Goal: Task Accomplishment & Management: Complete application form

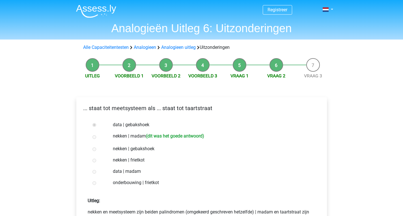
scroll to position [29, 0]
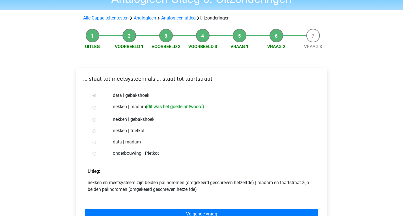
drag, startPoint x: 0, startPoint y: 0, endPoint x: 327, endPoint y: 92, distance: 339.3
click at [363, 71] on div "Registreer Nederlands English" at bounding box center [201, 185] width 403 height 428
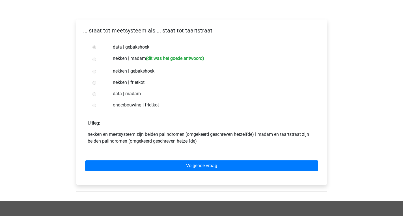
scroll to position [78, 0]
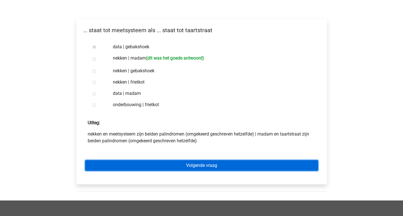
click at [215, 162] on link "Volgende vraag" at bounding box center [201, 165] width 233 height 11
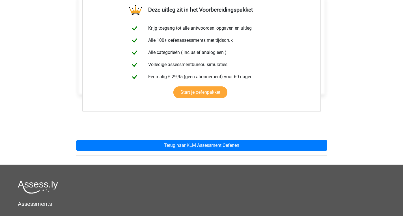
scroll to position [105, 0]
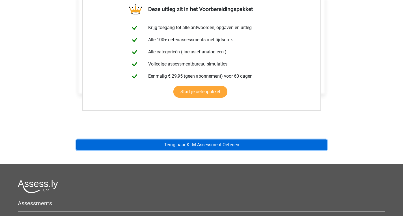
click at [161, 142] on link "Terug naar KLM Assessment Oefenen" at bounding box center [201, 145] width 251 height 11
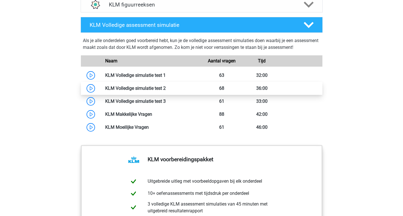
scroll to position [487, 0]
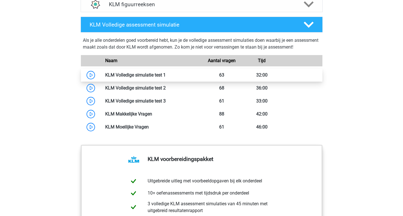
click at [166, 72] on link at bounding box center [166, 74] width 0 height 5
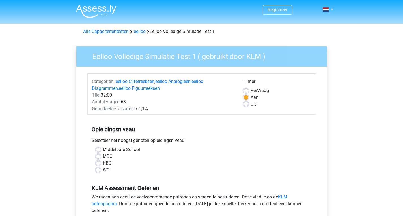
click at [103, 150] on label "Middelbare School" at bounding box center [121, 150] width 37 height 7
click at [98, 150] on input "Middelbare School" at bounding box center [98, 150] width 5 height 6
radio input "true"
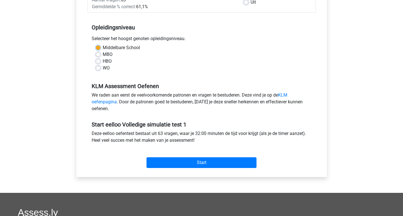
scroll to position [102, 0]
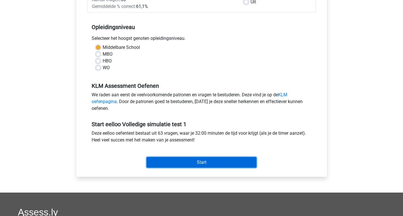
click at [165, 158] on input "Start" at bounding box center [202, 162] width 110 height 11
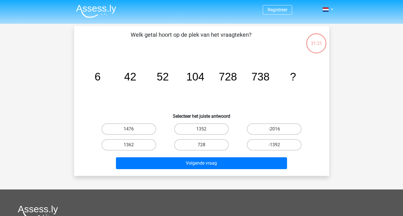
drag, startPoint x: 166, startPoint y: 78, endPoint x: 166, endPoint y: 85, distance: 7.6
click at [166, 85] on icon "image/svg+xml 6 42 52 104 728 738 ?" at bounding box center [202, 80] width 228 height 57
drag, startPoint x: 126, startPoint y: 78, endPoint x: 136, endPoint y: 81, distance: 10.0
click at [100, 81] on tspan "42" at bounding box center [98, 77] width 6 height 12
click at [138, 90] on icon "image/svg+xml 6 42 52 104 728 738 ?" at bounding box center [202, 80] width 228 height 57
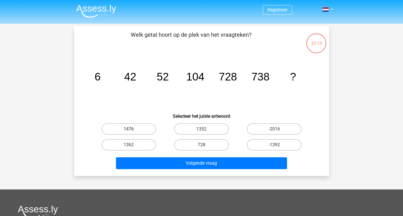
click at [140, 127] on label "1476" at bounding box center [129, 129] width 55 height 11
click at [132, 129] on input "1476" at bounding box center [131, 131] width 4 height 4
radio input "true"
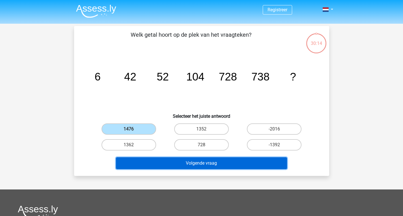
click at [178, 167] on button "Volgende vraag" at bounding box center [201, 164] width 171 height 12
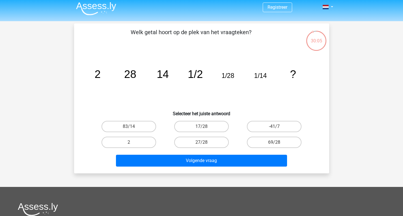
scroll to position [2, 0]
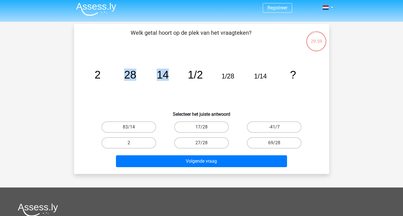
drag, startPoint x: 167, startPoint y: 47, endPoint x: 126, endPoint y: 66, distance: 45.4
click at [126, 66] on div "Welk getal hoort op de plek van het vraagteken? image/svg+xml 2 28 14 1/2 1/28 …" at bounding box center [201, 99] width 251 height 141
click at [126, 66] on icon "image/svg+xml 2 28 14 1/2 1/28 1/14 ?" at bounding box center [202, 78] width 228 height 57
click at [142, 145] on label "2" at bounding box center [129, 143] width 55 height 11
click at [132, 145] on input "2" at bounding box center [131, 145] width 4 height 4
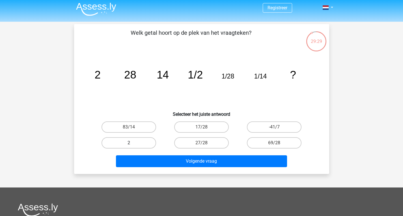
radio input "true"
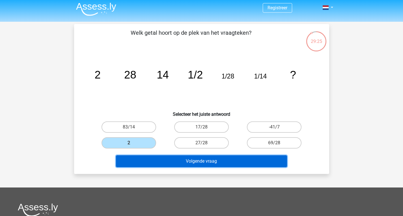
click at [160, 163] on button "Volgende vraag" at bounding box center [201, 162] width 171 height 12
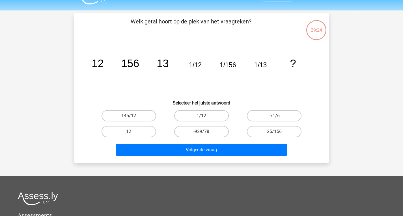
scroll to position [11, 0]
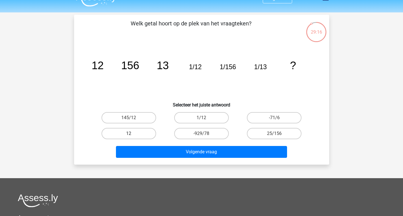
click at [137, 134] on label "12" at bounding box center [129, 133] width 55 height 11
click at [132, 134] on input "12" at bounding box center [131, 136] width 4 height 4
radio input "true"
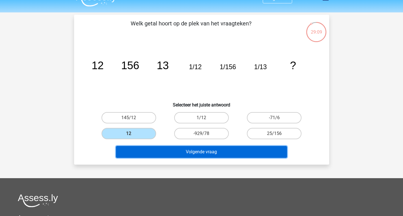
click at [145, 153] on button "Volgende vraag" at bounding box center [201, 152] width 171 height 12
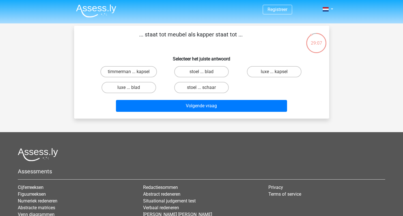
scroll to position [0, 0]
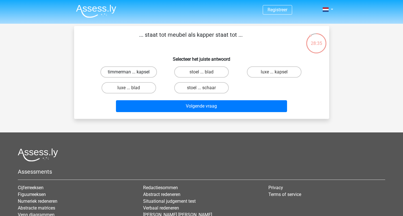
click at [117, 68] on label "timmerman ... kapsel" at bounding box center [128, 71] width 57 height 11
click at [129, 72] on input "timmerman ... kapsel" at bounding box center [131, 74] width 4 height 4
radio input "true"
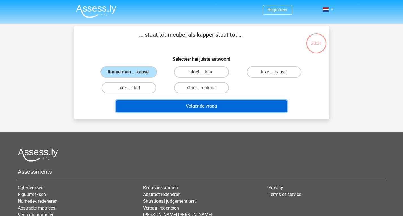
click at [179, 108] on button "Volgende vraag" at bounding box center [201, 106] width 171 height 12
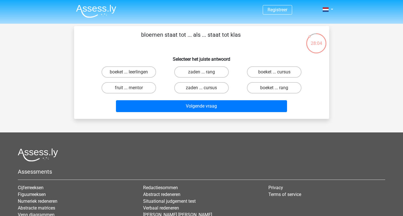
click at [131, 73] on input "boeket ... leerlingen" at bounding box center [131, 74] width 4 height 4
radio input "true"
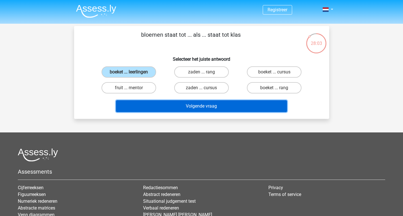
click at [170, 111] on button "Volgende vraag" at bounding box center [201, 106] width 171 height 12
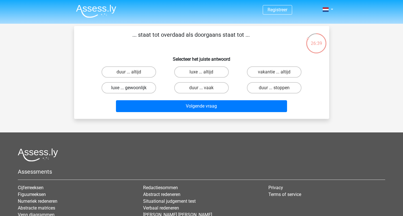
click at [145, 83] on label "luxe ... gewoonlijk" at bounding box center [129, 87] width 55 height 11
click at [132, 88] on input "luxe ... gewoonlijk" at bounding box center [131, 90] width 4 height 4
radio input "true"
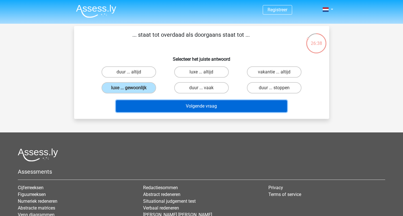
click at [164, 104] on button "Volgende vraag" at bounding box center [201, 106] width 171 height 12
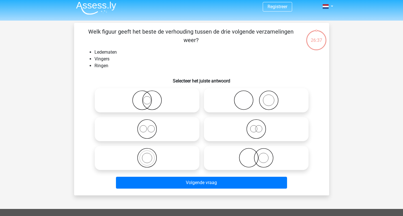
scroll to position [2, 0]
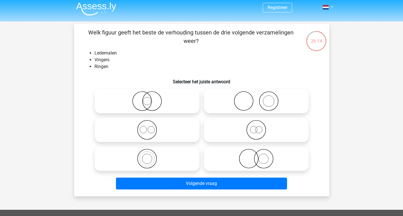
click at [253, 164] on icon at bounding box center [256, 159] width 100 height 20
click at [256, 156] on input "radio" at bounding box center [258, 155] width 4 height 4
radio input "true"
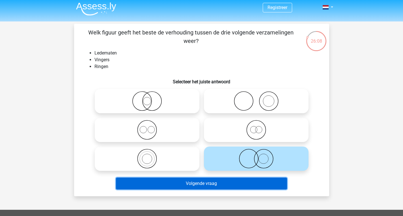
click at [216, 181] on button "Volgende vraag" at bounding box center [201, 184] width 171 height 12
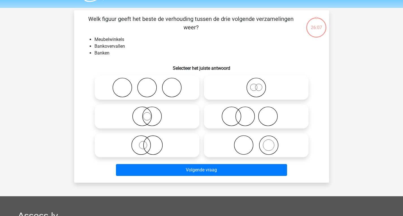
scroll to position [26, 0]
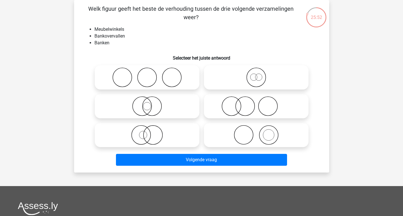
click at [170, 76] on icon at bounding box center [147, 78] width 100 height 20
click at [151, 75] on input "radio" at bounding box center [149, 73] width 4 height 4
radio input "true"
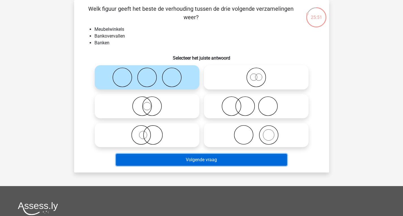
click at [158, 158] on button "Volgende vraag" at bounding box center [201, 160] width 171 height 12
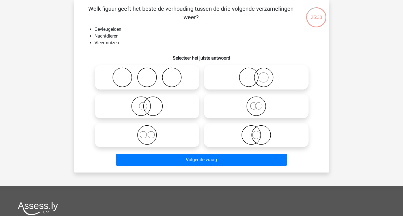
click at [233, 140] on icon at bounding box center [256, 135] width 100 height 20
click at [256, 132] on input "radio" at bounding box center [258, 131] width 4 height 4
radio input "true"
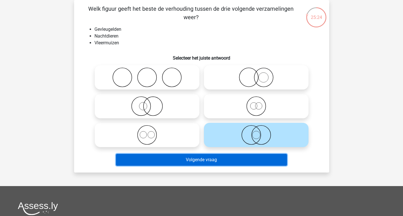
click at [226, 166] on button "Volgende vraag" at bounding box center [201, 160] width 171 height 12
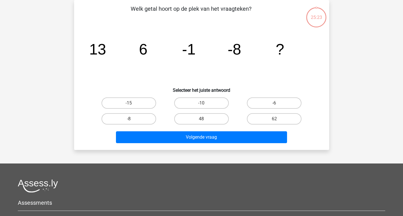
scroll to position [0, 0]
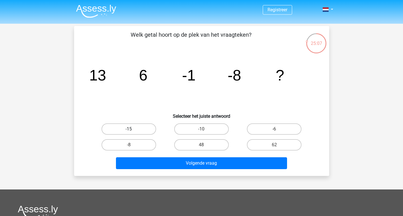
click at [141, 130] on label "-15" at bounding box center [129, 129] width 55 height 11
click at [132, 130] on input "-15" at bounding box center [131, 131] width 4 height 4
radio input "true"
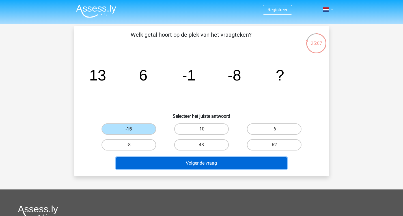
click at [152, 162] on button "Volgende vraag" at bounding box center [201, 164] width 171 height 12
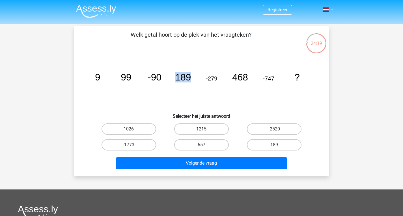
drag, startPoint x: 178, startPoint y: 77, endPoint x: 195, endPoint y: 80, distance: 17.5
click at [195, 80] on icon "image/svg+xml 9 99 -90 189 -279 468 -747 ?" at bounding box center [202, 80] width 228 height 57
click at [198, 102] on icon "image/svg+xml 9 99 -90 189 -279 468 -747 ?" at bounding box center [202, 80] width 228 height 57
click at [211, 128] on label "1215" at bounding box center [201, 129] width 55 height 11
click at [205, 129] on input "1215" at bounding box center [203, 131] width 4 height 4
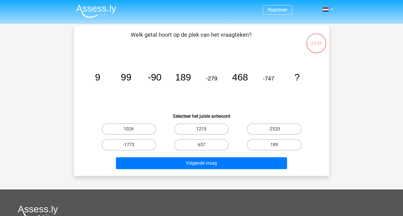
radio input "true"
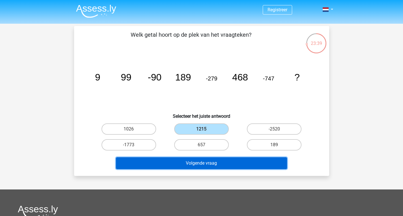
click at [200, 164] on button "Volgende vraag" at bounding box center [201, 164] width 171 height 12
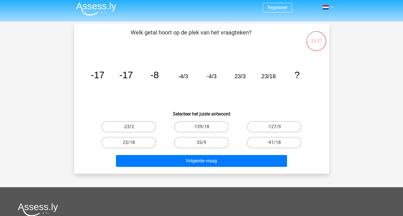
scroll to position [2, 0]
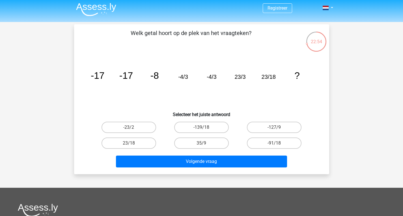
click at [129, 144] on input "23/18" at bounding box center [131, 145] width 4 height 4
radio input "true"
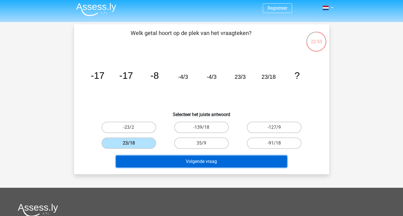
click at [163, 160] on button "Volgende vraag" at bounding box center [201, 162] width 171 height 12
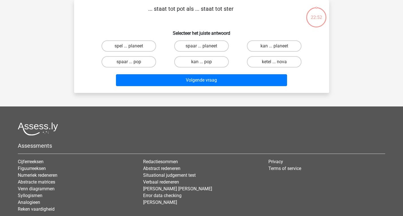
scroll to position [0, 0]
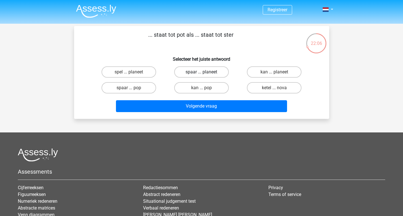
click at [185, 69] on label "spaar ... planeet" at bounding box center [201, 71] width 55 height 11
click at [201, 72] on input "spaar ... planeet" at bounding box center [203, 74] width 4 height 4
radio input "true"
click at [148, 91] on label "spaar ... pop" at bounding box center [129, 87] width 55 height 11
click at [132, 91] on input "spaar ... pop" at bounding box center [131, 90] width 4 height 4
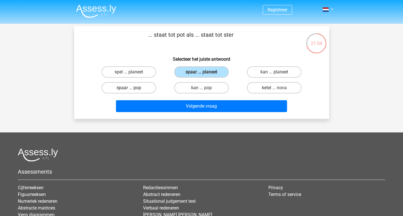
radio input "true"
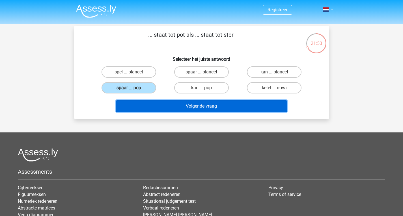
click at [153, 105] on button "Volgende vraag" at bounding box center [201, 106] width 171 height 12
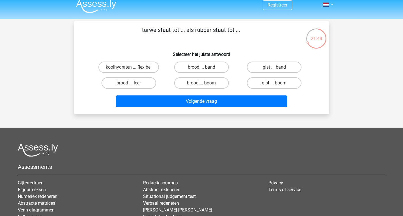
scroll to position [5, 0]
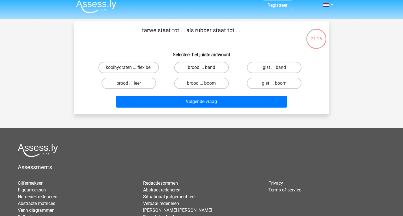
click at [186, 63] on label "brood ... band" at bounding box center [201, 67] width 55 height 11
click at [201, 68] on input "brood ... band" at bounding box center [203, 70] width 4 height 4
radio input "true"
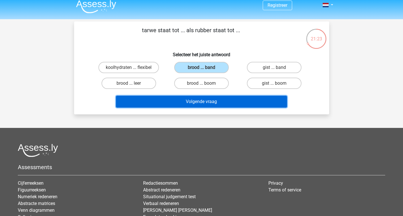
click at [179, 105] on button "Volgende vraag" at bounding box center [201, 102] width 171 height 12
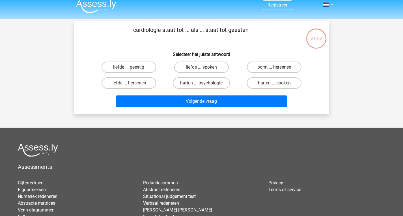
scroll to position [4, 0]
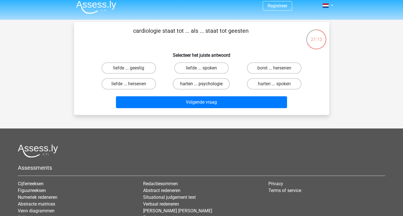
click at [193, 87] on label "harten ... psychologie" at bounding box center [201, 83] width 57 height 11
click at [201, 87] on input "harten ... psychologie" at bounding box center [203, 86] width 4 height 4
radio input "true"
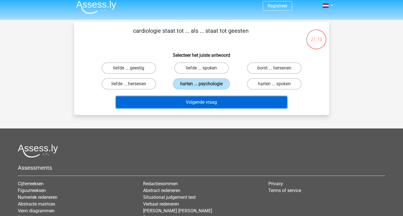
click at [183, 108] on button "Volgende vraag" at bounding box center [201, 102] width 171 height 12
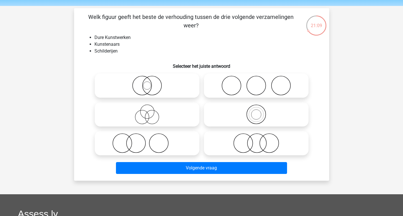
scroll to position [15, 0]
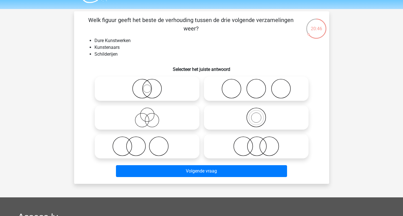
click at [130, 143] on icon at bounding box center [147, 147] width 100 height 20
click at [147, 143] on input "radio" at bounding box center [149, 142] width 4 height 4
radio input "true"
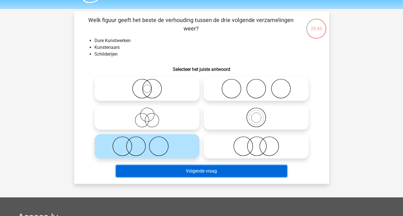
click at [171, 169] on button "Volgende vraag" at bounding box center [201, 172] width 171 height 12
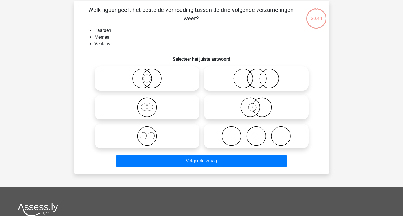
scroll to position [26, 0]
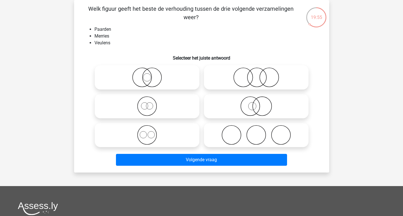
click at [183, 126] on icon at bounding box center [147, 135] width 100 height 20
click at [151, 129] on input "radio" at bounding box center [149, 131] width 4 height 4
radio input "true"
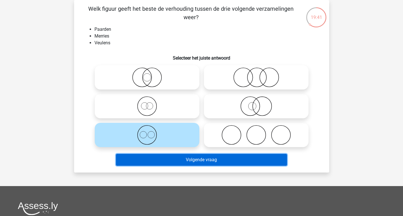
click at [174, 162] on button "Volgende vraag" at bounding box center [201, 160] width 171 height 12
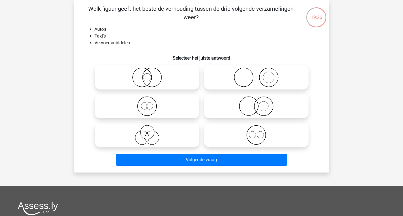
click at [172, 105] on icon at bounding box center [147, 106] width 100 height 20
click at [151, 104] on input "radio" at bounding box center [149, 102] width 4 height 4
radio input "true"
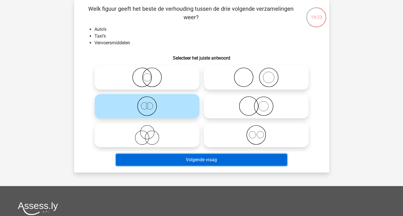
click at [162, 157] on button "Volgende vraag" at bounding box center [201, 160] width 171 height 12
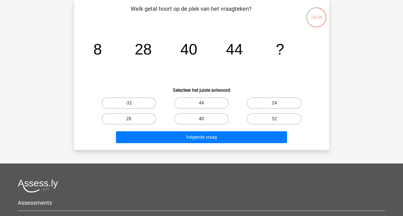
drag, startPoint x: 208, startPoint y: 118, endPoint x: 205, endPoint y: 119, distance: 3.0
click at [205, 119] on label "40" at bounding box center [201, 118] width 55 height 11
click at [205, 119] on input "40" at bounding box center [203, 121] width 4 height 4
radio input "true"
click at [205, 119] on label "40" at bounding box center [201, 118] width 55 height 11
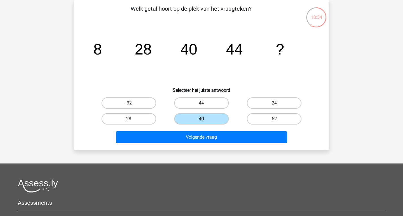
click at [205, 119] on input "40" at bounding box center [203, 121] width 4 height 4
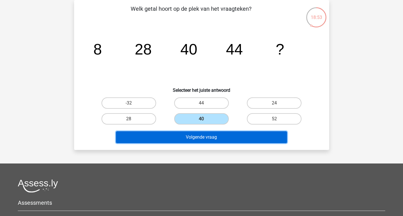
click at [203, 136] on button "Volgende vraag" at bounding box center [201, 138] width 171 height 12
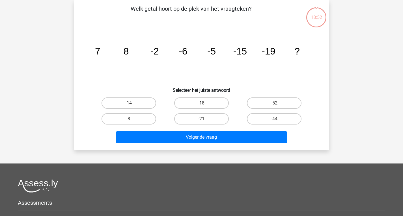
scroll to position [14, 0]
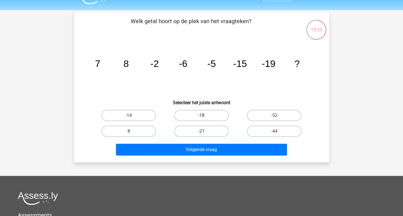
click at [225, 117] on label "-18" at bounding box center [201, 115] width 55 height 11
click at [205, 117] on input "-18" at bounding box center [203, 118] width 4 height 4
radio input "true"
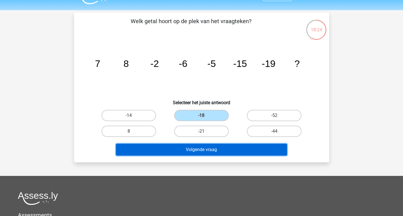
click at [214, 154] on button "Volgende vraag" at bounding box center [201, 150] width 171 height 12
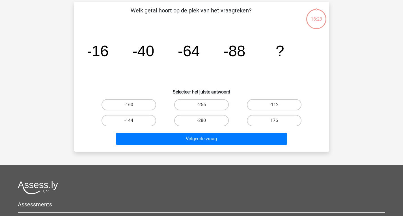
scroll to position [26, 0]
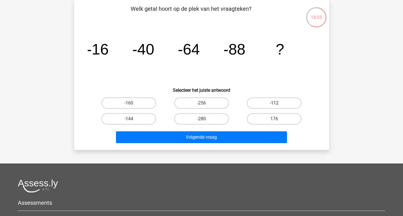
click at [265, 100] on label "-112" at bounding box center [274, 103] width 55 height 11
click at [274, 103] on input "-112" at bounding box center [276, 105] width 4 height 4
radio input "true"
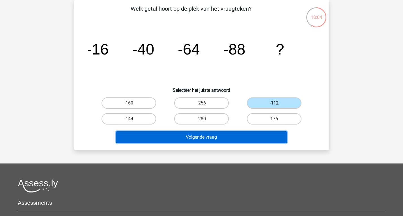
click at [227, 135] on button "Volgende vraag" at bounding box center [201, 138] width 171 height 12
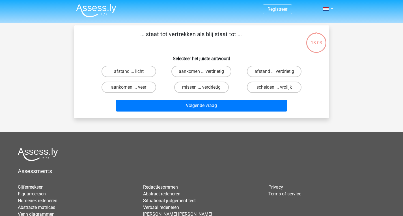
scroll to position [0, 0]
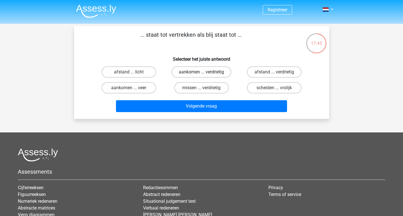
click at [187, 69] on label "aankomen ... verdrietig" at bounding box center [201, 71] width 60 height 11
click at [201, 72] on input "aankomen ... verdrietig" at bounding box center [203, 74] width 4 height 4
radio input "true"
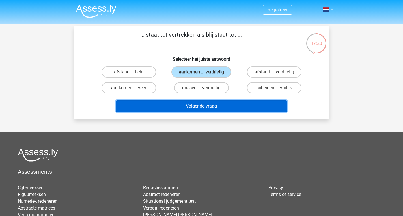
click at [192, 106] on button "Volgende vraag" at bounding box center [201, 106] width 171 height 12
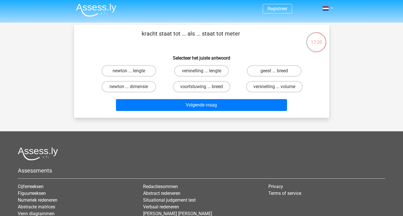
scroll to position [1, 0]
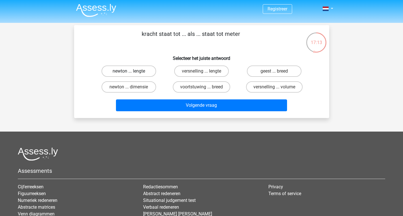
click at [140, 66] on label "newton ... lengte" at bounding box center [129, 71] width 55 height 11
click at [132, 71] on input "newton ... lengte" at bounding box center [131, 73] width 4 height 4
radio input "true"
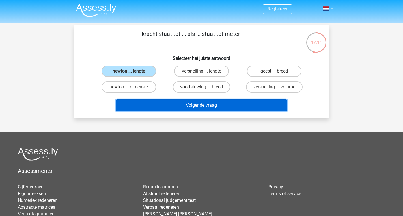
click at [178, 108] on button "Volgende vraag" at bounding box center [201, 106] width 171 height 12
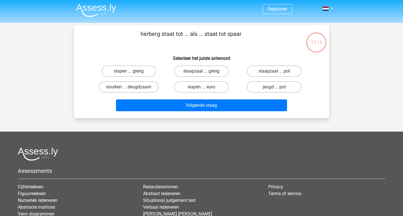
scroll to position [26, 0]
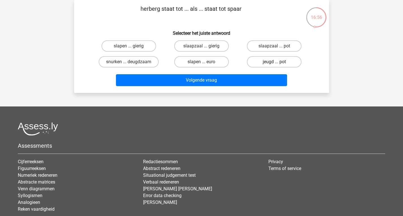
click at [259, 61] on label "jeugd ... pot" at bounding box center [274, 61] width 55 height 11
click at [274, 62] on input "jeugd ... pot" at bounding box center [276, 64] width 4 height 4
radio input "true"
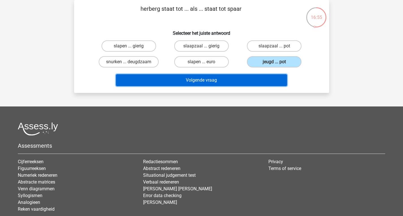
click at [239, 78] on button "Volgende vraag" at bounding box center [201, 80] width 171 height 12
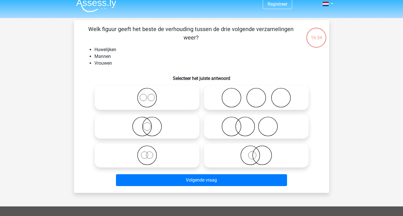
scroll to position [5, 0]
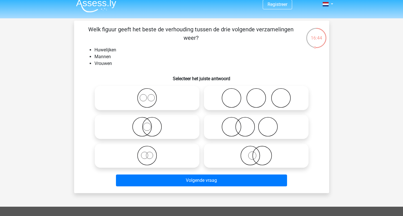
click at [116, 154] on icon at bounding box center [147, 156] width 100 height 20
click at [147, 153] on input "radio" at bounding box center [149, 151] width 4 height 4
radio input "true"
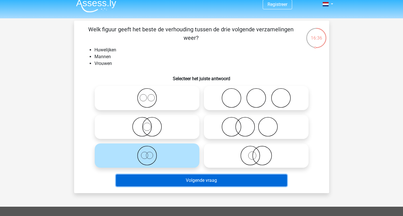
click at [157, 185] on button "Volgende vraag" at bounding box center [201, 181] width 171 height 12
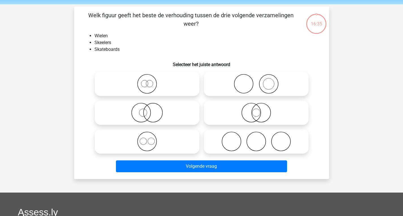
scroll to position [19, 0]
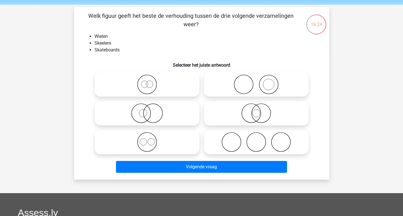
click at [185, 145] on icon at bounding box center [147, 142] width 100 height 20
click at [151, 139] on input "radio" at bounding box center [149, 138] width 4 height 4
radio input "true"
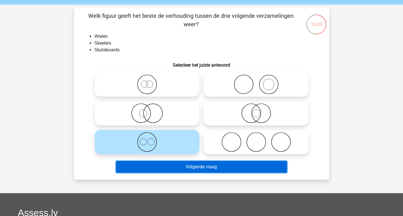
click at [200, 167] on button "Volgende vraag" at bounding box center [201, 167] width 171 height 12
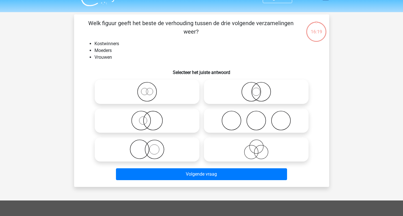
scroll to position [10, 0]
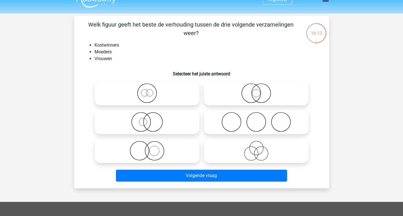
click at [253, 160] on icon at bounding box center [256, 151] width 100 height 20
click at [256, 148] on input "radio" at bounding box center [258, 147] width 4 height 4
radio input "true"
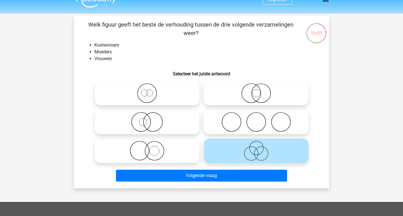
click at [179, 121] on icon at bounding box center [147, 122] width 100 height 20
click at [151, 119] on input "radio" at bounding box center [149, 118] width 4 height 4
radio input "true"
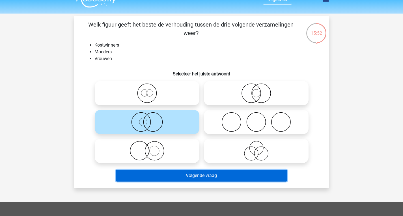
click at [175, 174] on button "Volgende vraag" at bounding box center [201, 176] width 171 height 12
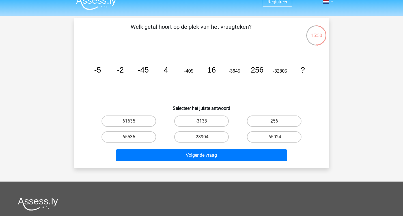
scroll to position [8, 0]
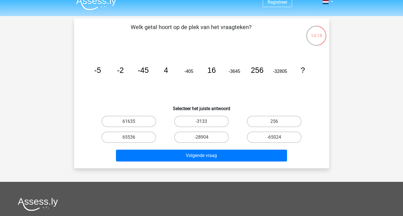
drag, startPoint x: 205, startPoint y: 138, endPoint x: 134, endPoint y: 128, distance: 72.1
click at [134, 128] on div "61635 -3133 256 65536 -28904" at bounding box center [202, 130] width 218 height 32
click at [140, 117] on label "61635" at bounding box center [129, 121] width 55 height 11
click at [132, 122] on input "61635" at bounding box center [131, 124] width 4 height 4
radio input "true"
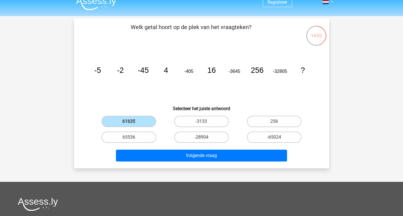
click at [255, 91] on icon "image/svg+xml -5 -2 -45 4 -405 16 -3645 256 -32805 ?" at bounding box center [202, 72] width 228 height 57
click at [254, 96] on icon "image/svg+xml -5 -2 -45 4 -405 16 -3645 256 -32805 ?" at bounding box center [202, 72] width 228 height 57
click at [139, 137] on label "65536" at bounding box center [129, 137] width 55 height 11
click at [132, 138] on input "65536" at bounding box center [131, 140] width 4 height 4
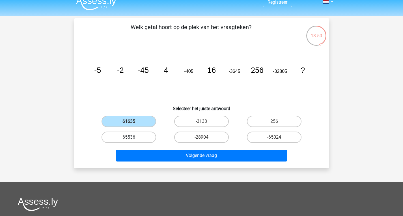
radio input "true"
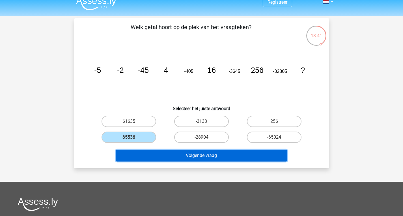
click at [200, 153] on button "Volgende vraag" at bounding box center [201, 156] width 171 height 12
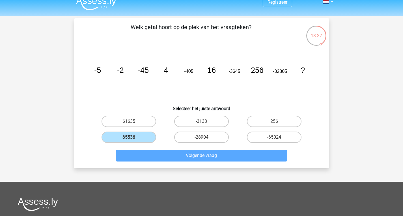
click at [280, 96] on icon "image/svg+xml -5 -2 -45 4 -405 16 -3645 256 -32805 ?" at bounding box center [202, 72] width 228 height 57
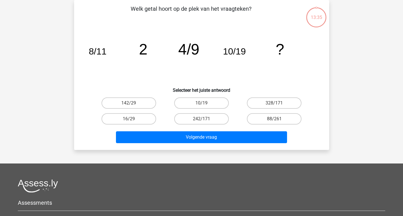
scroll to position [0, 0]
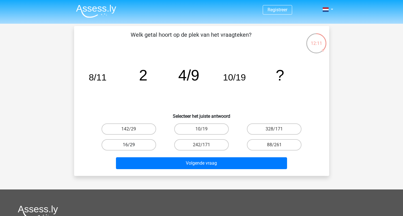
drag, startPoint x: 123, startPoint y: 143, endPoint x: 149, endPoint y: 146, distance: 25.4
click at [149, 146] on label "16/29" at bounding box center [129, 144] width 55 height 11
click at [132, 146] on input "16/29" at bounding box center [131, 147] width 4 height 4
radio input "true"
click at [149, 146] on label "16/29" at bounding box center [129, 144] width 55 height 11
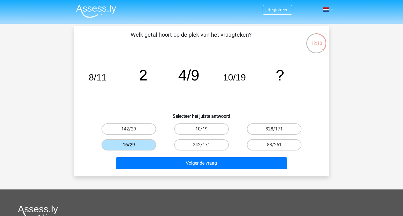
click at [132, 146] on input "16/29" at bounding box center [131, 147] width 4 height 4
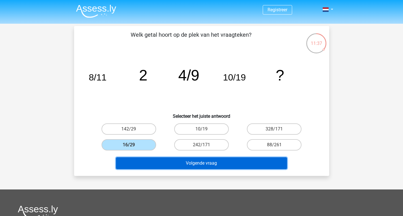
click at [215, 167] on button "Volgende vraag" at bounding box center [201, 164] width 171 height 12
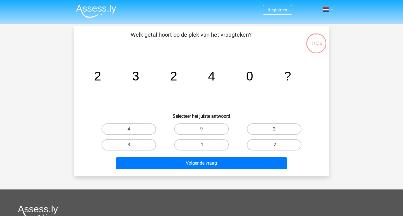
scroll to position [26, 0]
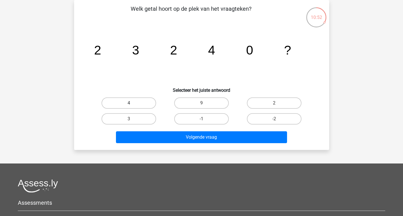
click at [141, 101] on label "4" at bounding box center [129, 103] width 55 height 11
click at [132, 103] on input "4" at bounding box center [131, 105] width 4 height 4
radio input "true"
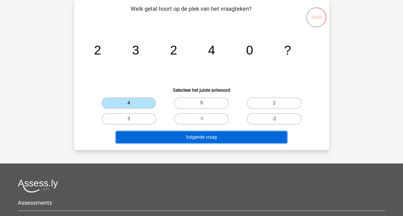
click at [169, 137] on button "Volgende vraag" at bounding box center [201, 138] width 171 height 12
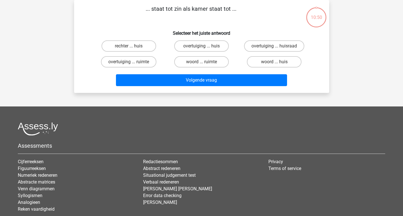
scroll to position [0, 0]
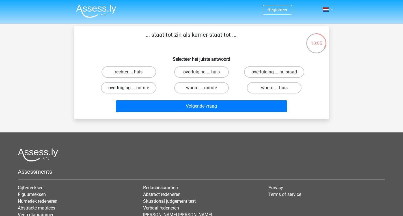
click at [141, 85] on label "overtuiging ... ruimte" at bounding box center [128, 87] width 55 height 11
click at [132, 88] on input "overtuiging ... ruimte" at bounding box center [131, 90] width 4 height 4
radio input "true"
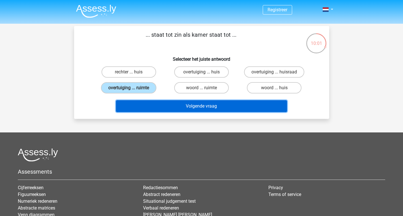
click at [173, 108] on button "Volgende vraag" at bounding box center [201, 106] width 171 height 12
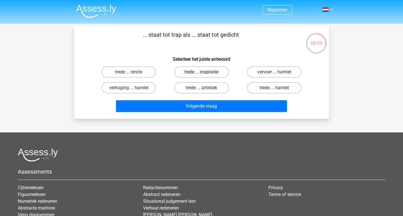
click at [185, 71] on label "trede ... inspiratie" at bounding box center [201, 71] width 55 height 11
click at [201, 72] on input "trede ... inspiratie" at bounding box center [203, 74] width 4 height 4
radio input "true"
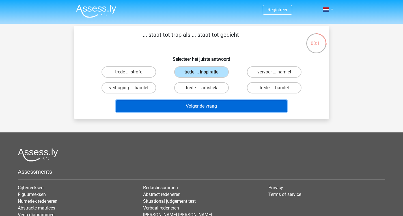
click at [205, 108] on button "Volgende vraag" at bounding box center [201, 106] width 171 height 12
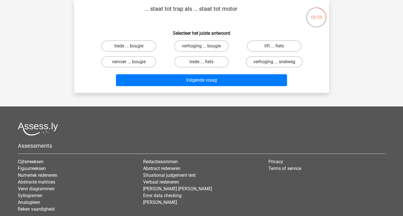
scroll to position [16, 0]
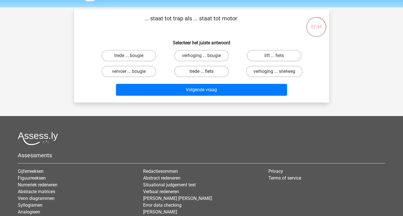
click at [188, 68] on label "trede ... fiets" at bounding box center [201, 71] width 55 height 11
click at [201, 72] on input "trede ... fiets" at bounding box center [203, 74] width 4 height 4
radio input "true"
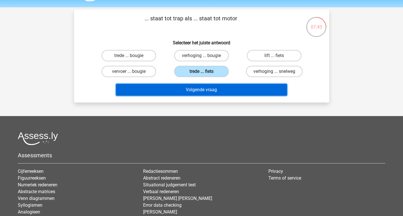
click at [188, 93] on button "Volgende vraag" at bounding box center [201, 90] width 171 height 12
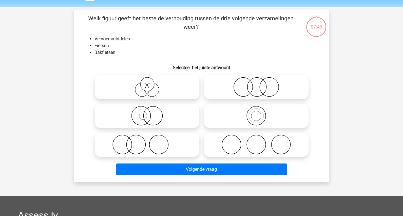
scroll to position [26, 0]
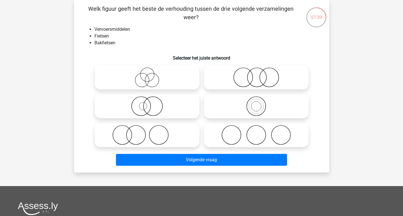
click at [234, 106] on icon at bounding box center [256, 106] width 100 height 20
click at [256, 104] on input "radio" at bounding box center [258, 102] width 4 height 4
radio input "true"
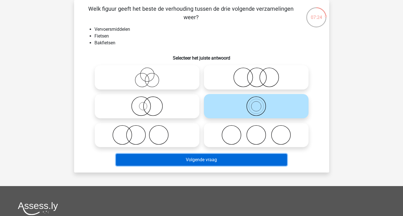
click at [216, 159] on button "Volgende vraag" at bounding box center [201, 160] width 171 height 12
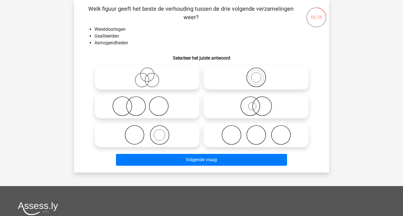
click at [277, 106] on icon at bounding box center [256, 106] width 100 height 20
click at [260, 104] on input "radio" at bounding box center [258, 102] width 4 height 4
radio input "true"
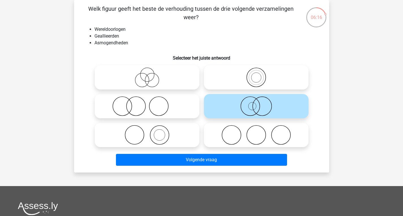
click at [185, 130] on icon at bounding box center [147, 135] width 100 height 20
click at [151, 130] on input "radio" at bounding box center [149, 131] width 4 height 4
radio input "true"
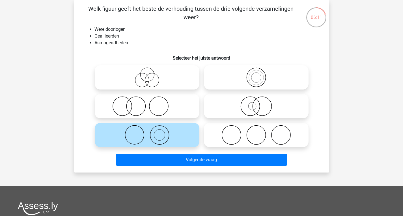
drag, startPoint x: 185, startPoint y: 130, endPoint x: 183, endPoint y: 133, distance: 3.8
click at [183, 133] on icon at bounding box center [147, 135] width 100 height 20
click at [151, 132] on input "radio" at bounding box center [149, 131] width 4 height 4
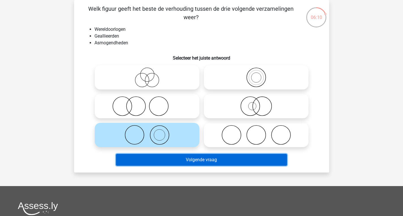
click at [176, 160] on button "Volgende vraag" at bounding box center [201, 160] width 171 height 12
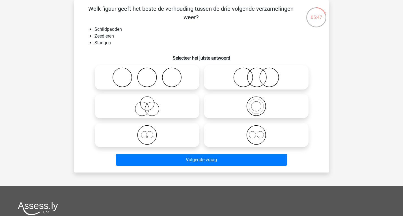
click at [266, 83] on icon at bounding box center [256, 78] width 100 height 20
click at [260, 75] on input "radio" at bounding box center [258, 73] width 4 height 4
radio input "true"
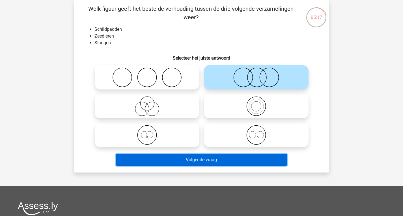
click at [199, 158] on button "Volgende vraag" at bounding box center [201, 160] width 171 height 12
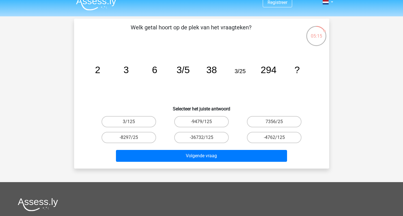
scroll to position [7, 0]
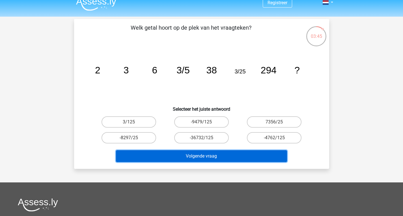
click at [199, 158] on button "Volgende vraag" at bounding box center [201, 157] width 171 height 12
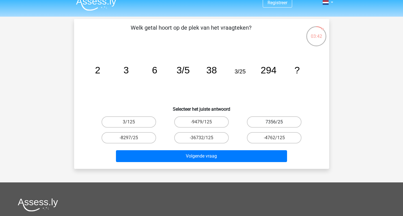
drag, startPoint x: 264, startPoint y: 115, endPoint x: 265, endPoint y: 121, distance: 5.7
click at [265, 121] on div "7356/25" at bounding box center [274, 122] width 73 height 16
click at [265, 121] on label "7356/25" at bounding box center [274, 122] width 55 height 11
click at [274, 122] on input "7356/25" at bounding box center [276, 124] width 4 height 4
radio input "true"
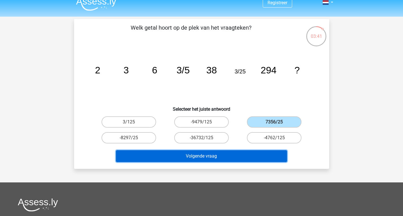
click at [234, 154] on button "Volgende vraag" at bounding box center [201, 157] width 171 height 12
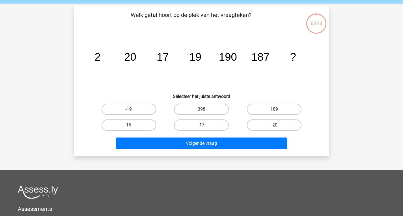
scroll to position [26, 0]
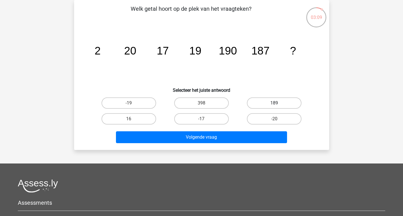
click at [261, 103] on label "189" at bounding box center [274, 103] width 55 height 11
click at [274, 103] on input "189" at bounding box center [276, 105] width 4 height 4
radio input "true"
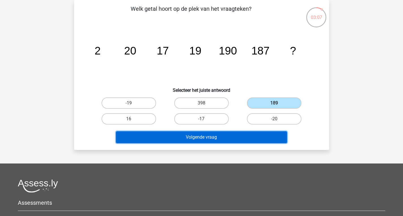
drag, startPoint x: 224, startPoint y: 137, endPoint x: 203, endPoint y: 136, distance: 21.2
click at [203, 136] on button "Volgende vraag" at bounding box center [201, 138] width 171 height 12
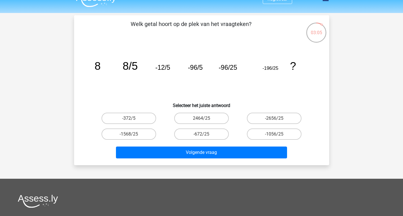
scroll to position [7, 0]
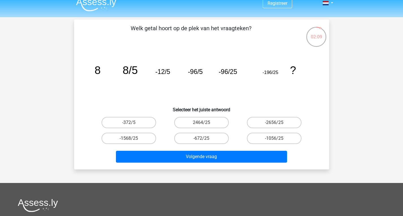
click at [132, 125] on input "-372/5" at bounding box center [131, 125] width 4 height 4
radio input "true"
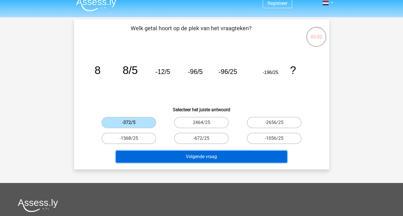
click at [151, 158] on button "Volgende vraag" at bounding box center [201, 157] width 171 height 12
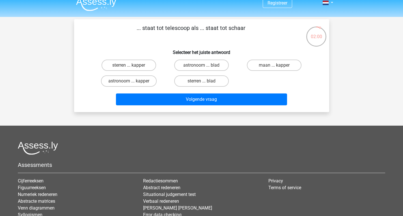
scroll to position [0, 0]
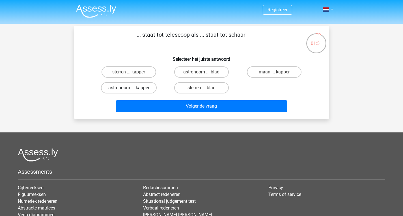
click at [147, 91] on label "astronoom ... kapper" at bounding box center [129, 87] width 56 height 11
click at [132, 91] on input "astronoom ... kapper" at bounding box center [131, 90] width 4 height 4
radio input "true"
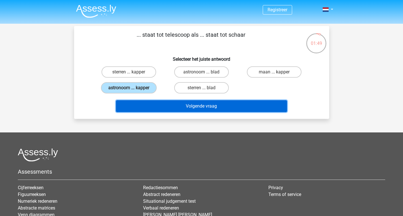
click at [162, 108] on button "Volgende vraag" at bounding box center [201, 106] width 171 height 12
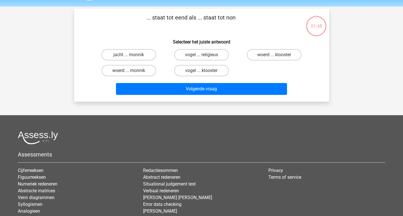
scroll to position [15, 0]
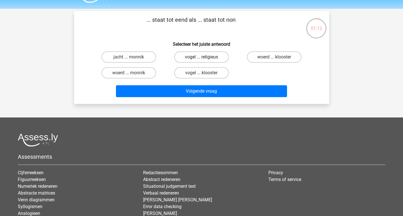
click at [199, 59] on label "vogel ... religieus" at bounding box center [201, 56] width 55 height 11
click at [201, 59] on input "vogel ... religieus" at bounding box center [203, 59] width 4 height 4
radio input "true"
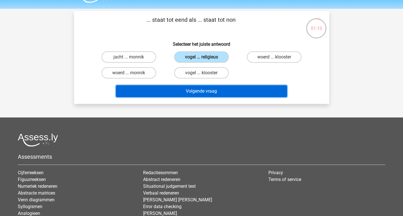
click at [193, 90] on button "Volgende vraag" at bounding box center [201, 91] width 171 height 12
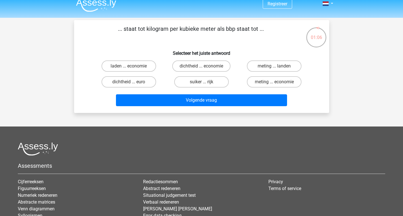
scroll to position [5, 0]
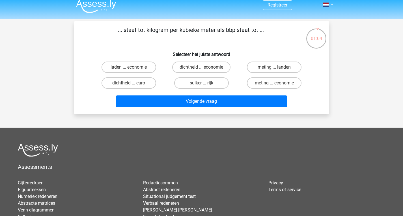
click at [239, 54] on h6 "Selecteer het juiste antwoord" at bounding box center [201, 52] width 237 height 10
click at [136, 87] on label "dichtheid ... euro" at bounding box center [129, 83] width 55 height 11
click at [132, 87] on input "dichtheid ... euro" at bounding box center [131, 85] width 4 height 4
radio input "true"
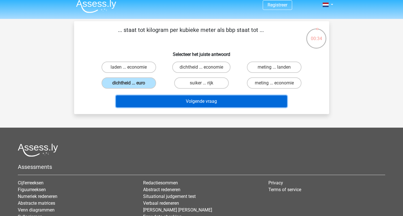
click at [162, 100] on button "Volgende vraag" at bounding box center [201, 102] width 171 height 12
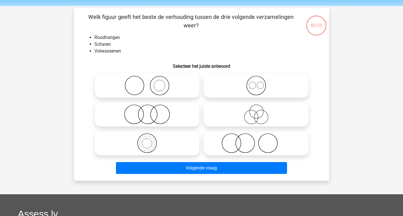
scroll to position [26, 0]
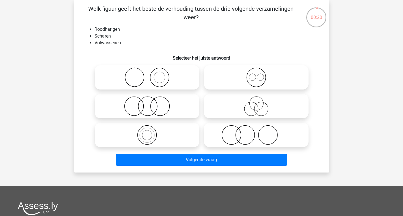
click at [166, 81] on icon at bounding box center [147, 78] width 100 height 20
click at [151, 75] on input "radio" at bounding box center [149, 73] width 4 height 4
radio input "true"
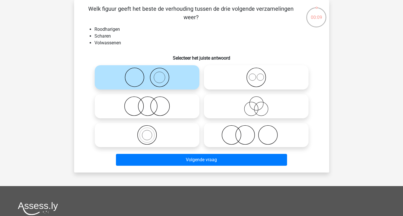
click at [206, 133] on label at bounding box center [256, 135] width 105 height 24
click at [256, 132] on input "radio" at bounding box center [258, 131] width 4 height 4
radio input "true"
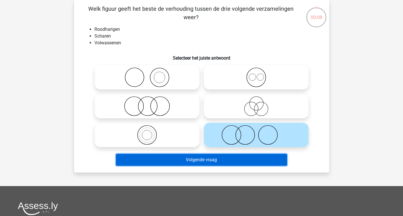
click at [208, 165] on button "Volgende vraag" at bounding box center [201, 160] width 171 height 12
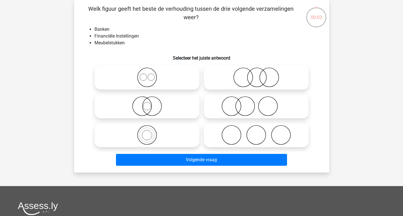
click at [192, 104] on icon at bounding box center [147, 106] width 100 height 20
click at [151, 104] on input "radio" at bounding box center [149, 102] width 4 height 4
radio input "true"
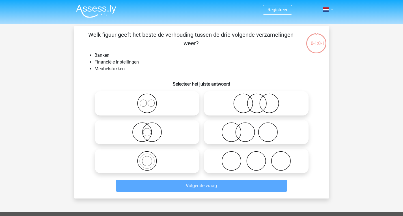
scroll to position [26, 0]
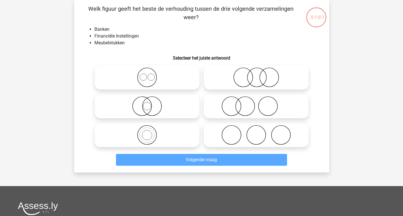
click at [246, 72] on icon at bounding box center [256, 78] width 100 height 20
click at [256, 72] on input "radio" at bounding box center [258, 73] width 4 height 4
radio input "true"
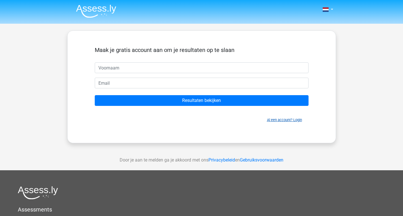
click at [274, 121] on link "Al een account? Login" at bounding box center [284, 120] width 35 height 4
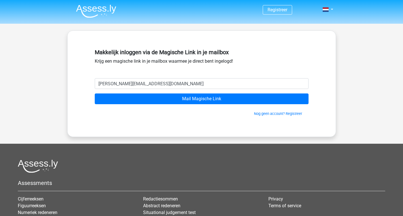
type input "[PERSON_NAME][EMAIL_ADDRESS][DOMAIN_NAME]"
click at [95, 94] on input "Mail Magische Link" at bounding box center [202, 99] width 214 height 11
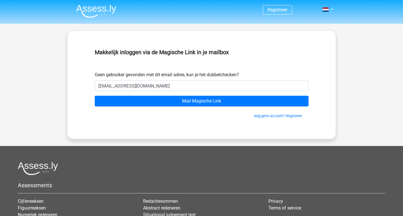
type input "lucasotten2006@hotmail.com"
click at [95, 96] on input "Mail Magische Link" at bounding box center [202, 101] width 214 height 11
